Goal: Information Seeking & Learning: Learn about a topic

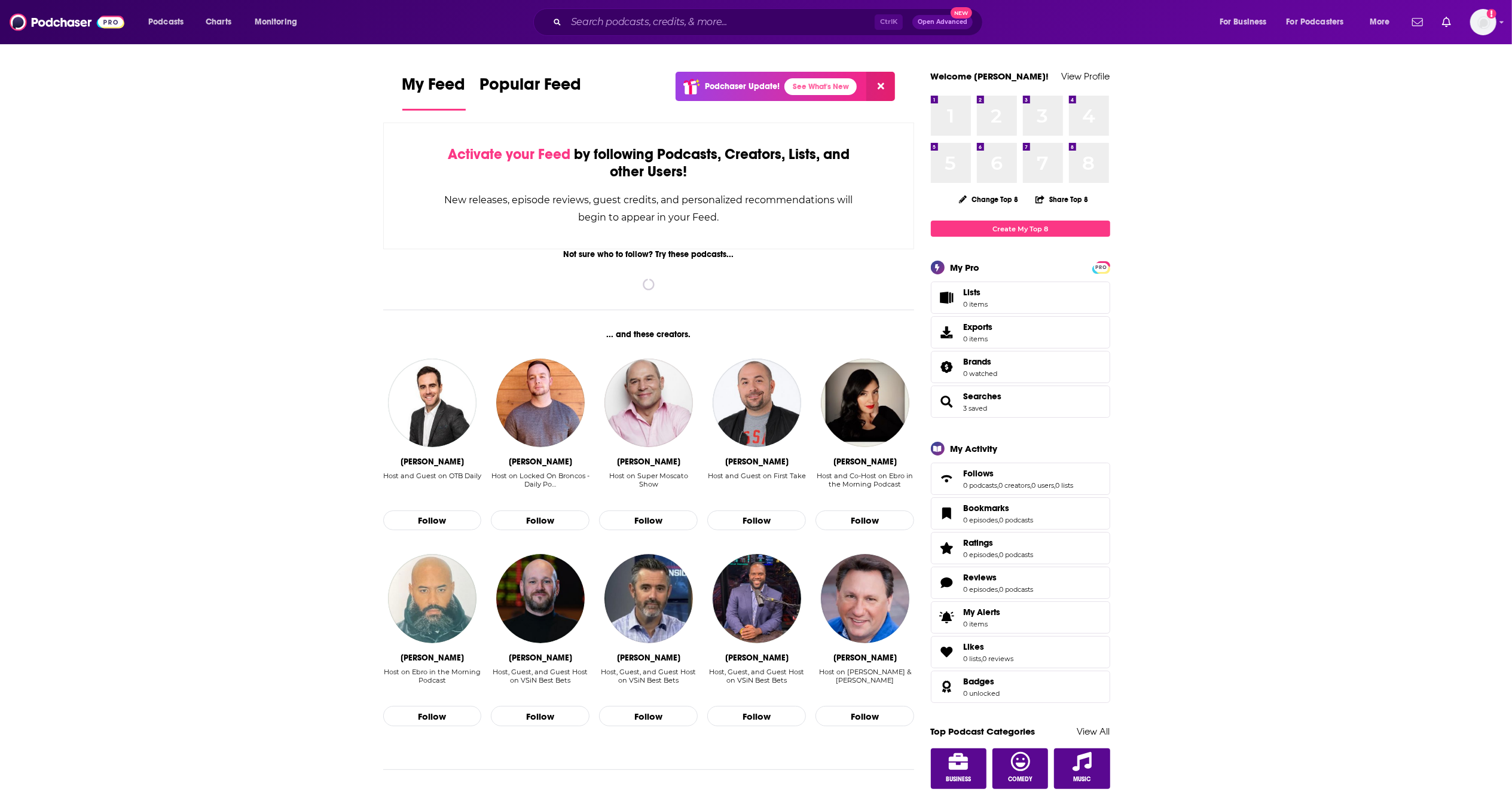
click at [630, 23] on input "Search podcasts, credits, & more..." at bounding box center [720, 22] width 309 height 19
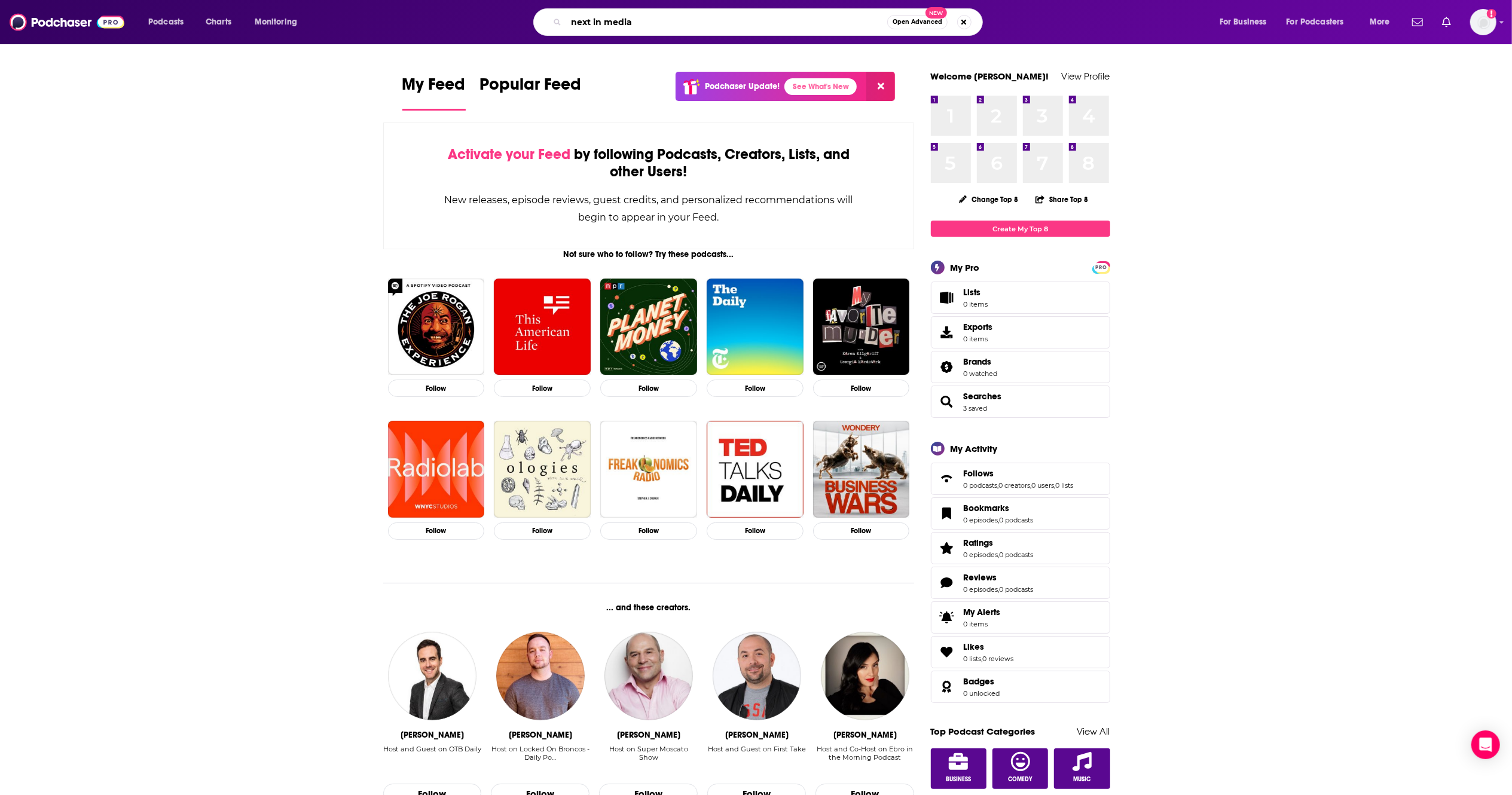
type input "next in media"
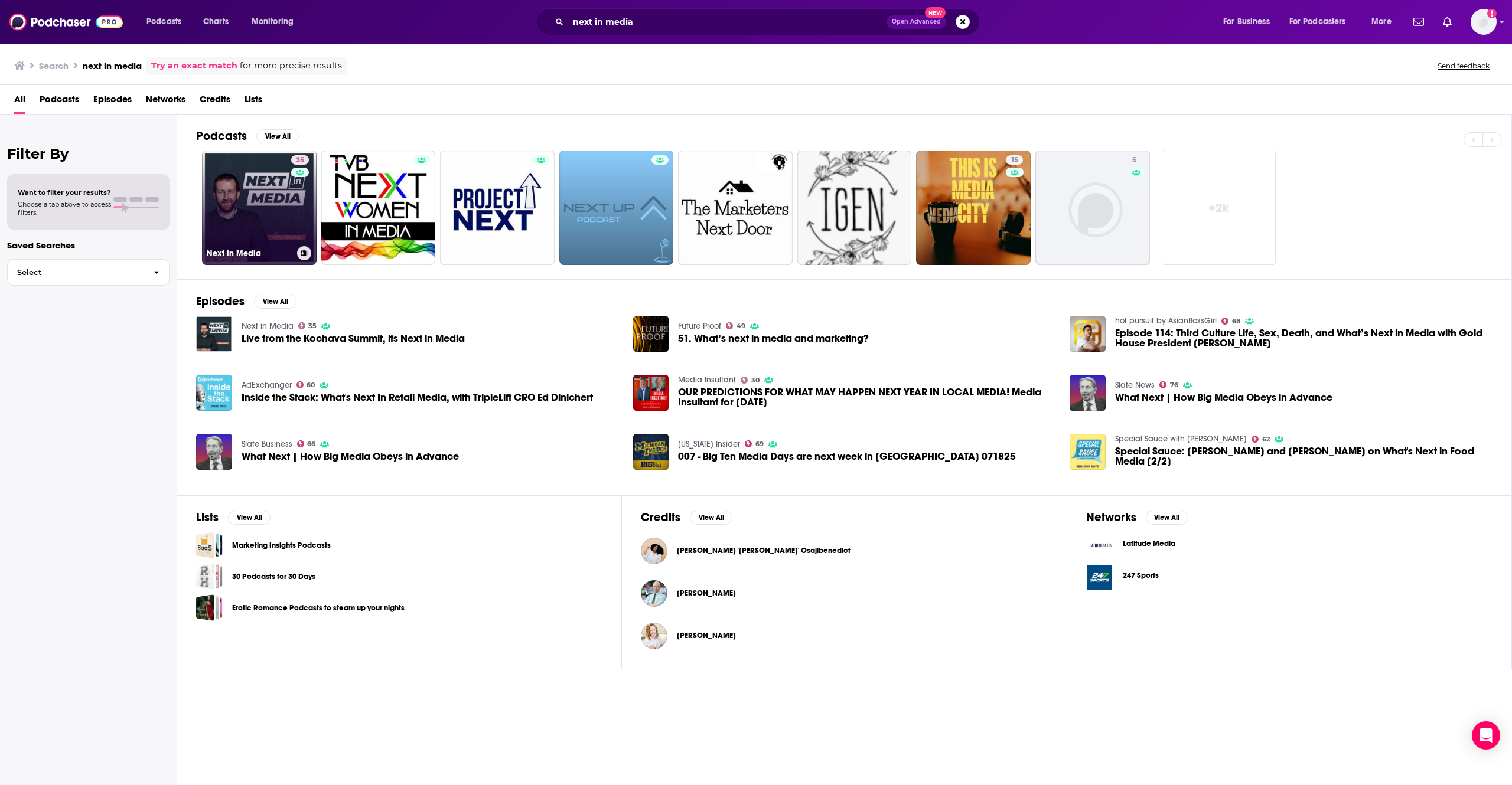
click at [242, 201] on link "35 Next in Media" at bounding box center [259, 208] width 114 height 114
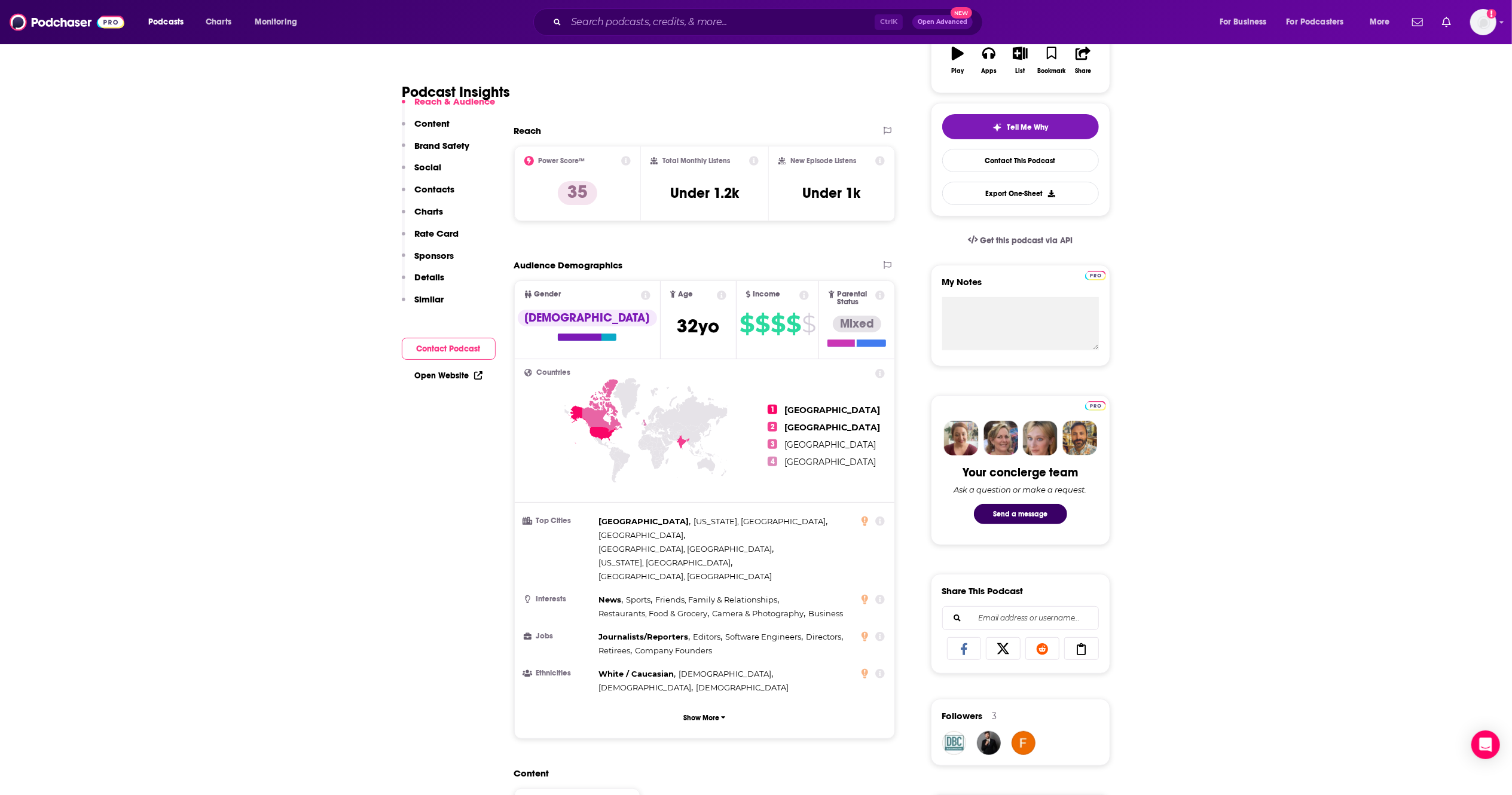
scroll to position [227, 0]
